Goal: Information Seeking & Learning: Learn about a topic

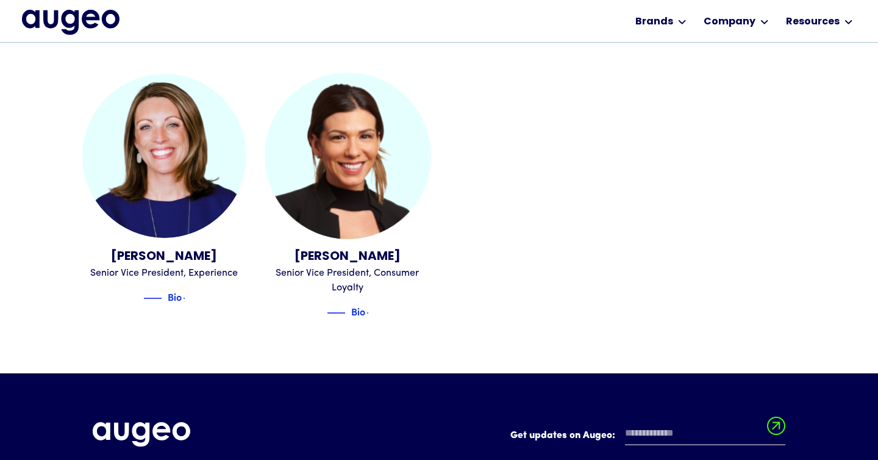
scroll to position [1508, 0]
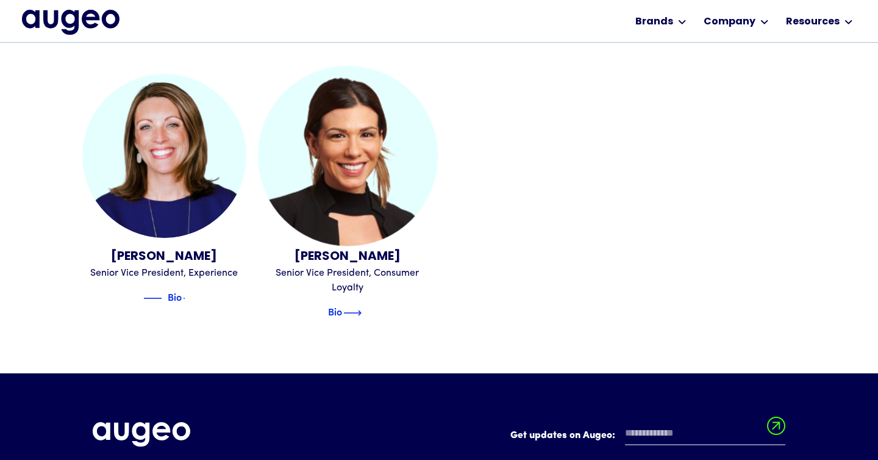
click at [342, 303] on div "Bio" at bounding box center [335, 310] width 14 height 15
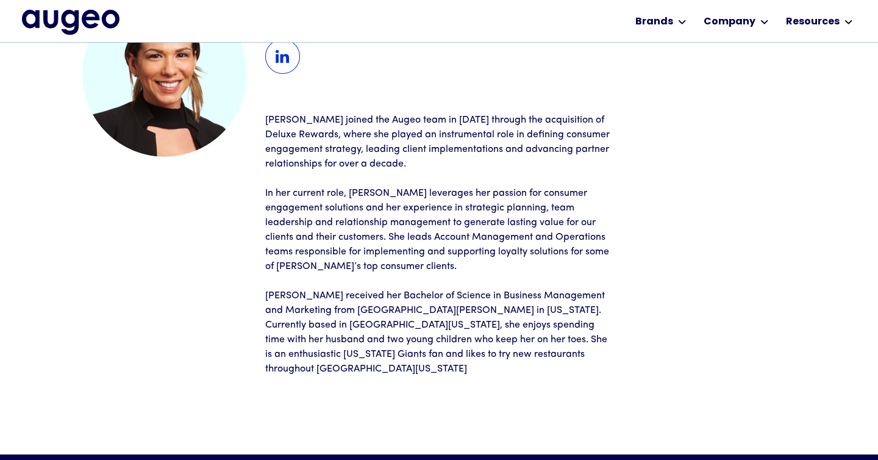
scroll to position [132, 0]
